Goal: Navigation & Orientation: Find specific page/section

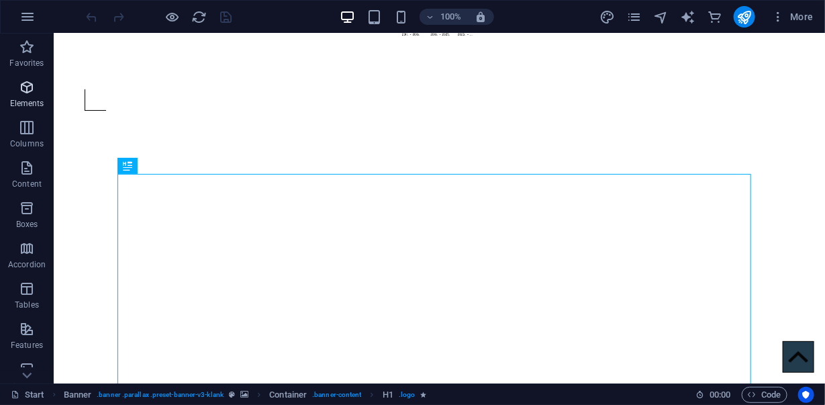
scroll to position [66, 0]
click at [19, 94] on icon "button" at bounding box center [27, 87] width 16 height 16
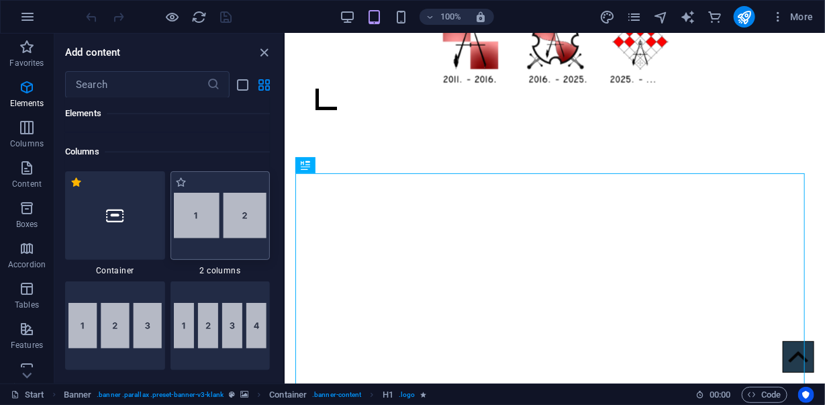
scroll to position [637, 0]
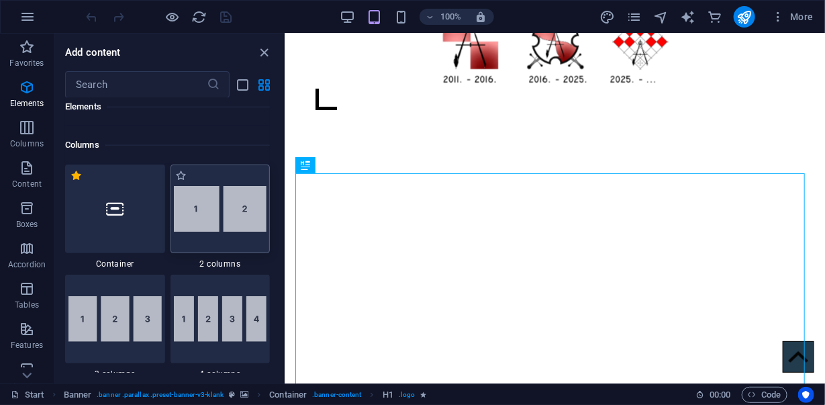
drag, startPoint x: 201, startPoint y: 168, endPoint x: 203, endPoint y: 197, distance: 29.6
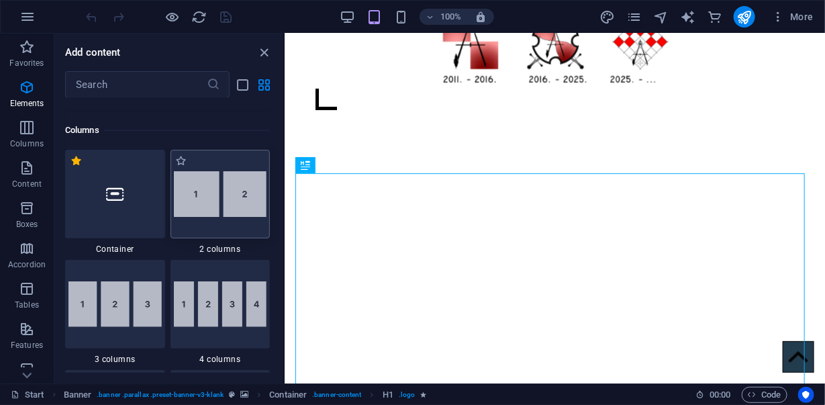
drag, startPoint x: 209, startPoint y: 138, endPoint x: 212, endPoint y: 162, distance: 24.3
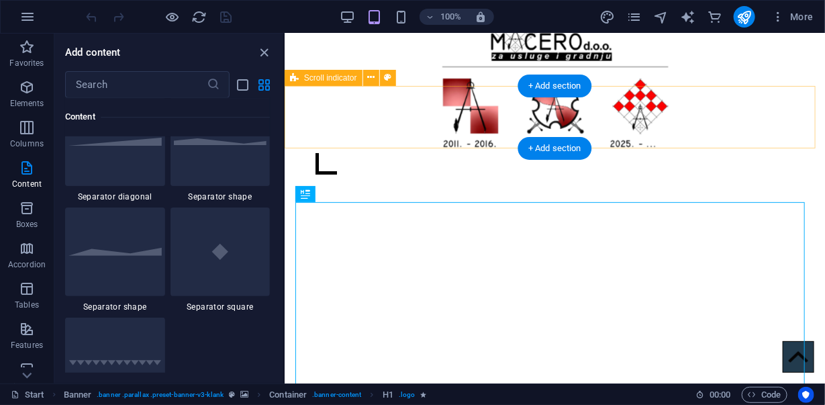
scroll to position [0, 0]
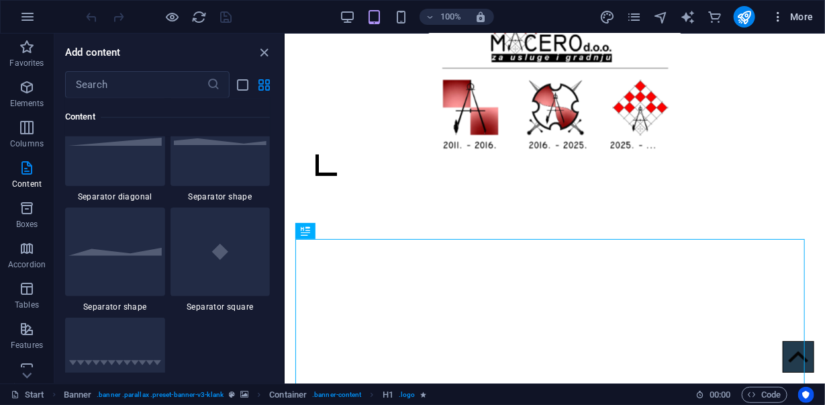
click at [803, 15] on span "More" at bounding box center [792, 16] width 42 height 13
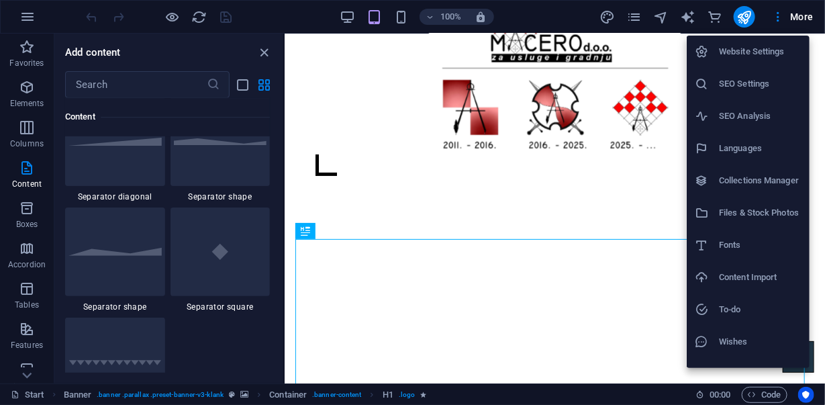
click at [752, 76] on h6 "SEO Settings" at bounding box center [760, 84] width 83 height 16
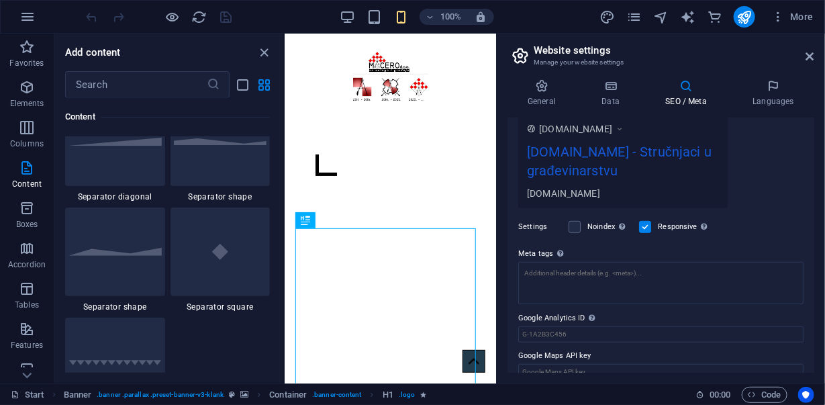
scroll to position [256, 0]
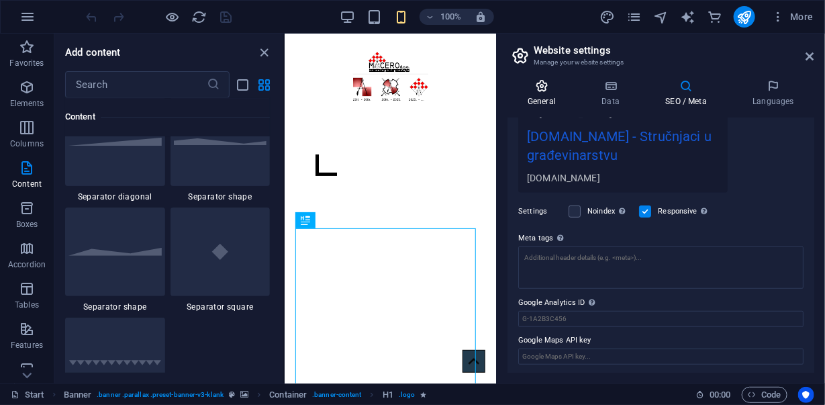
click at [548, 91] on icon at bounding box center [541, 85] width 68 height 13
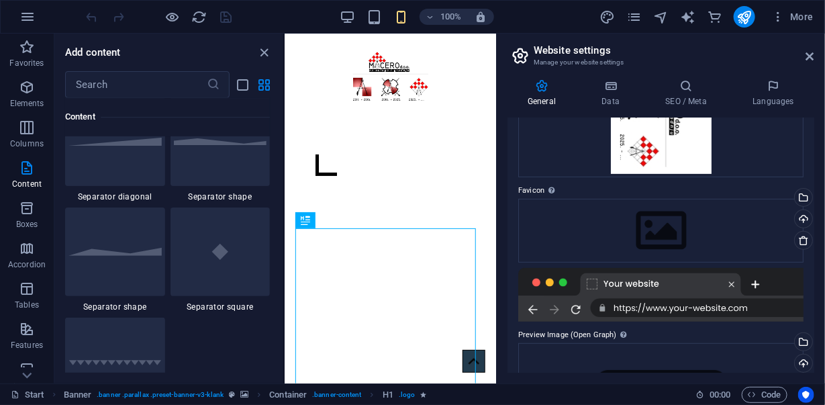
scroll to position [0, 0]
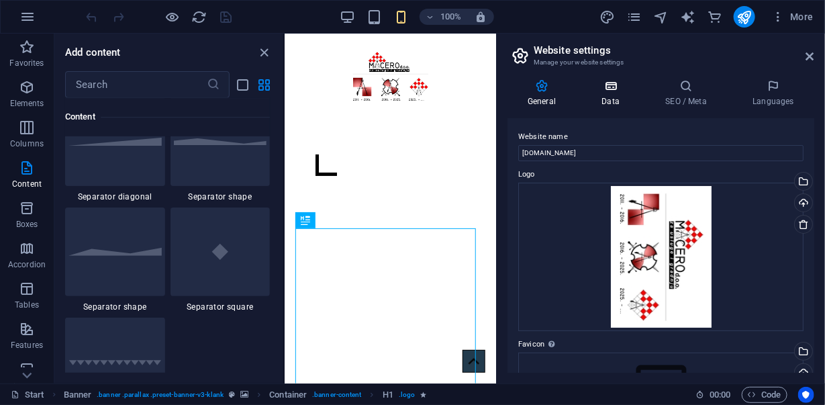
click at [612, 87] on icon at bounding box center [610, 85] width 58 height 13
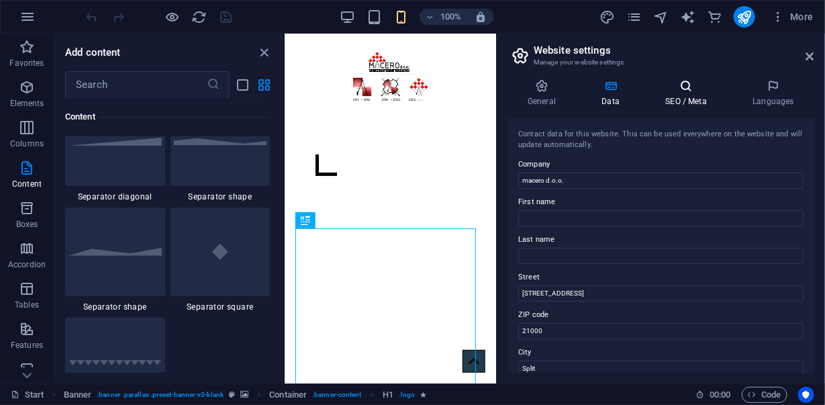
click at [684, 91] on icon at bounding box center [686, 85] width 82 height 13
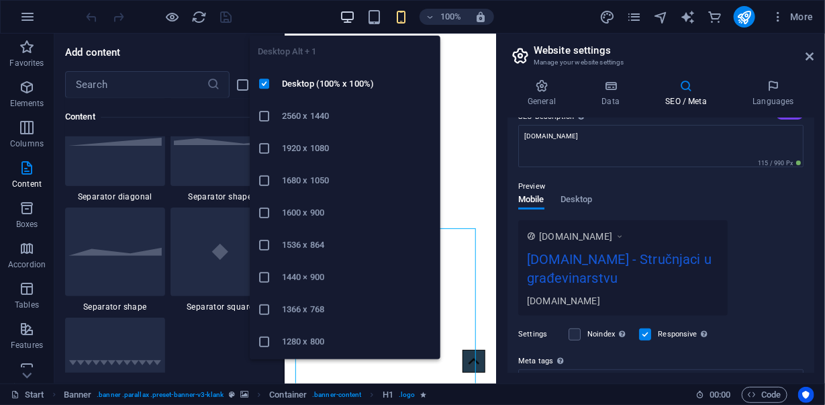
click at [350, 15] on icon "button" at bounding box center [347, 16] width 15 height 15
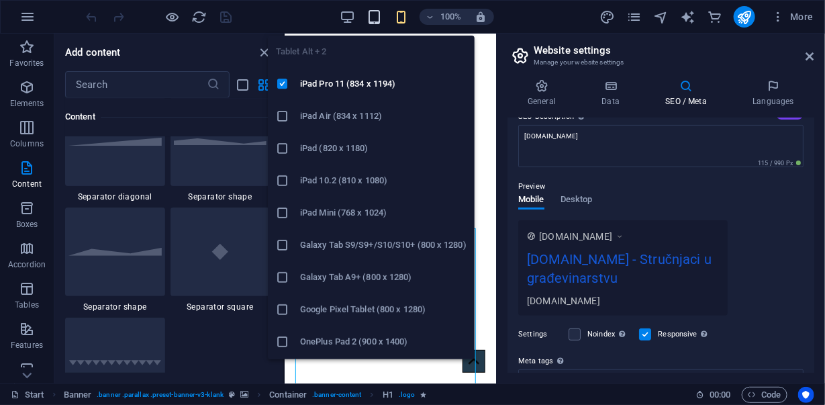
click at [376, 15] on icon "button" at bounding box center [373, 16] width 15 height 15
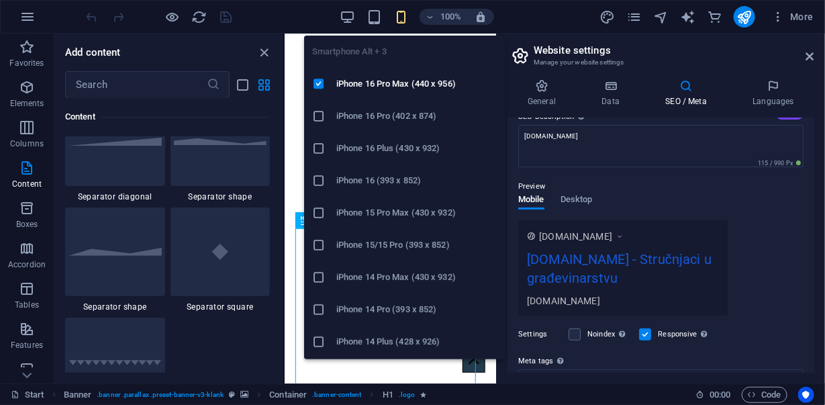
click at [397, 13] on icon "button" at bounding box center [400, 16] width 15 height 15
click at [375, 172] on h6 "iPhone 16 (393 x 852)" at bounding box center [416, 180] width 161 height 16
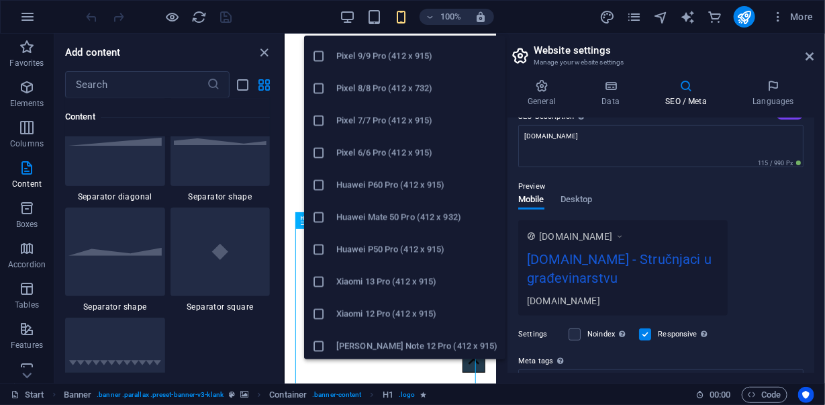
scroll to position [737, 0]
click at [396, 180] on h6 "Huawei P60 Pro (412 x 915)" at bounding box center [416, 184] width 161 height 16
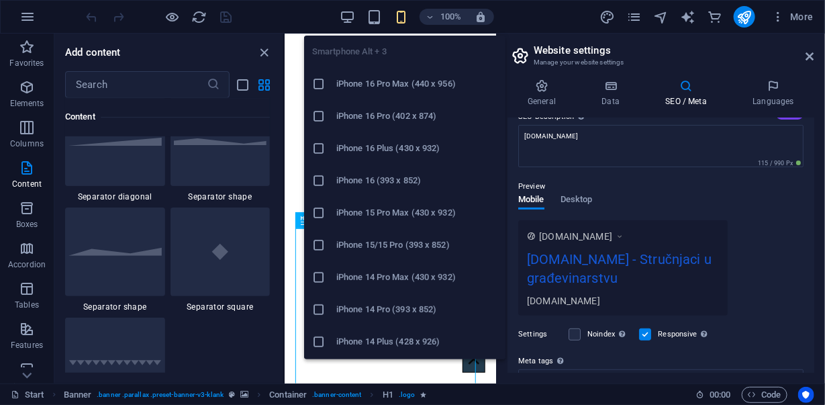
click at [392, 146] on h6 "iPhone 16 Plus (430 x 932)" at bounding box center [416, 148] width 161 height 16
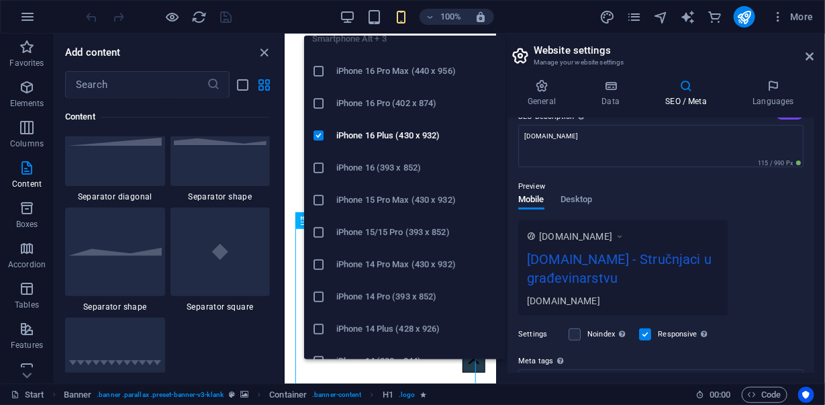
scroll to position [0, 0]
